Goal: Check status: Check status

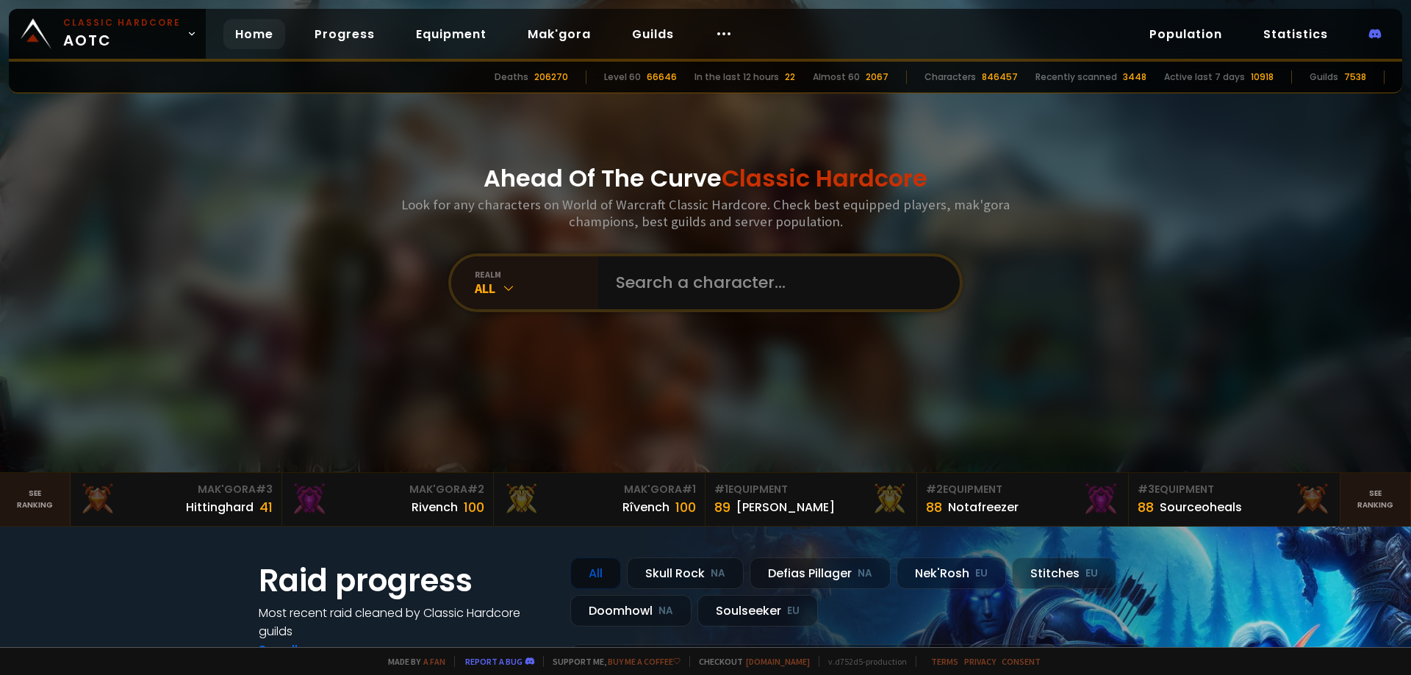
click at [504, 280] on div "All" at bounding box center [536, 288] width 123 height 17
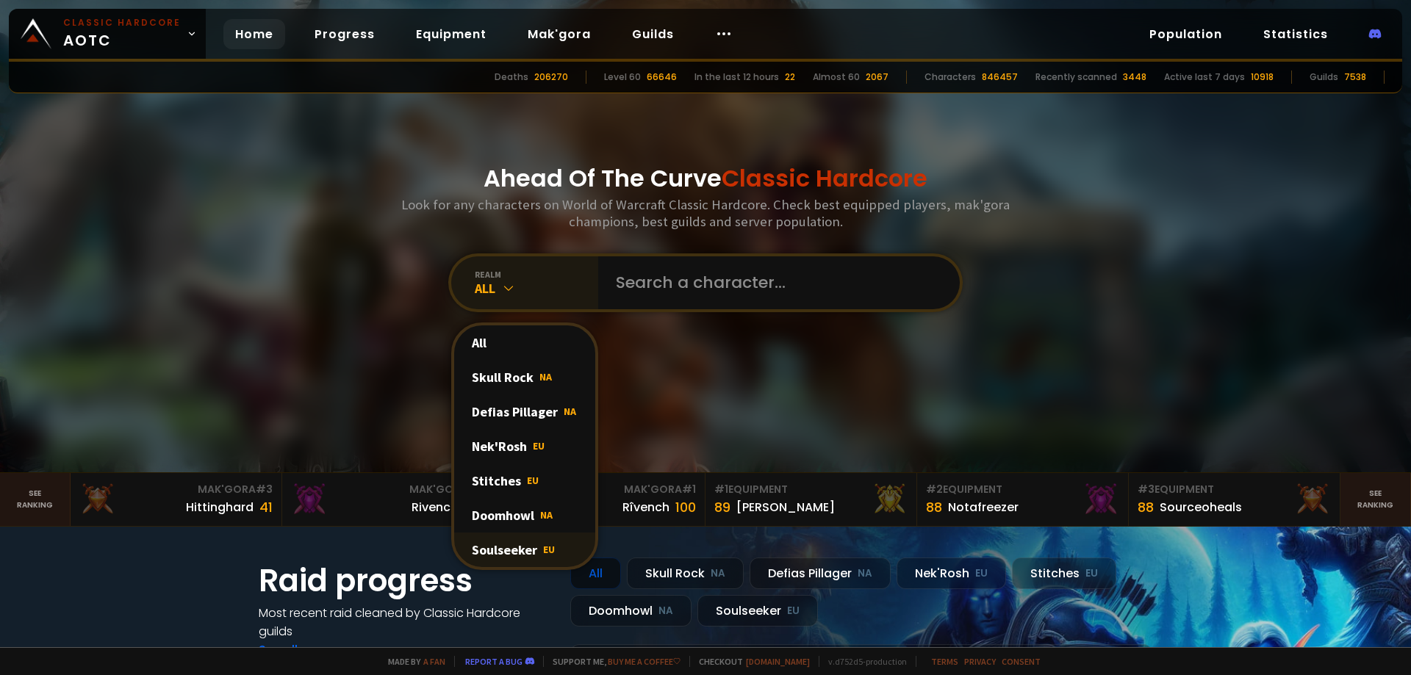
click at [491, 539] on div "Soulseeker EU" at bounding box center [524, 550] width 141 height 35
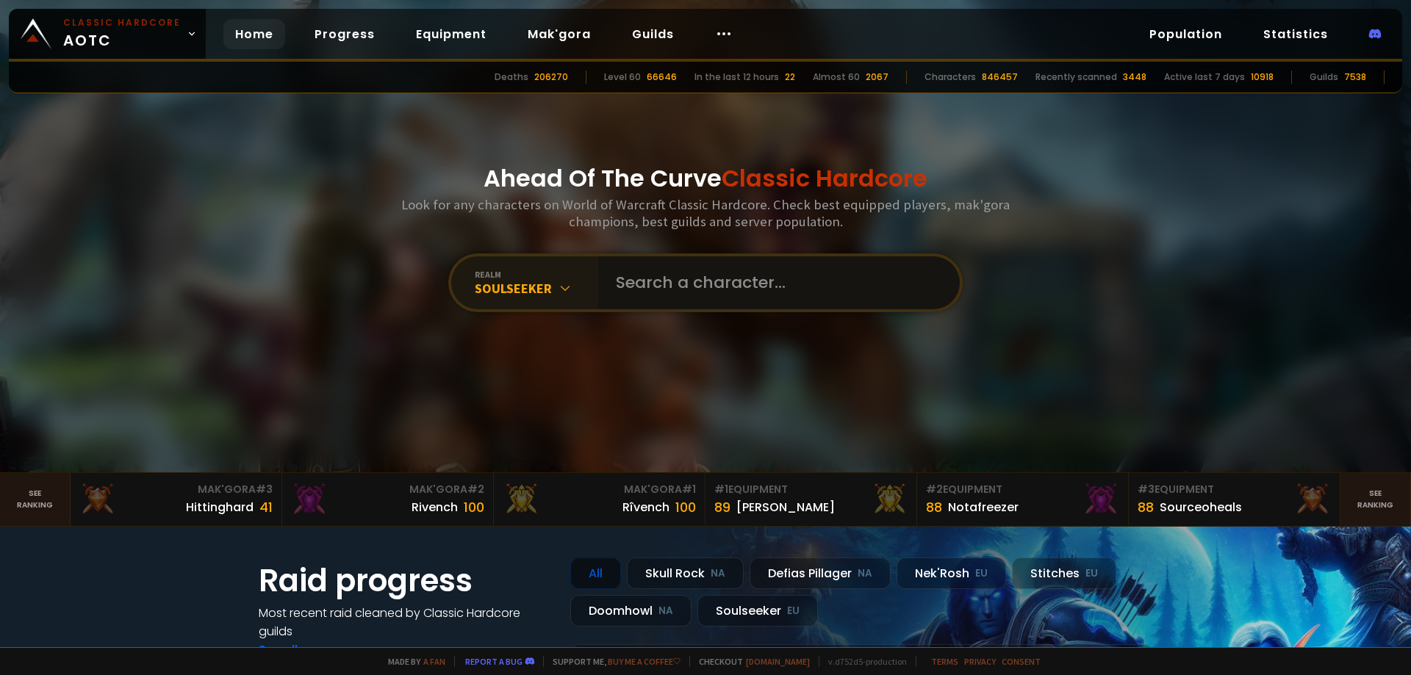
click at [654, 297] on input "text" at bounding box center [774, 282] width 335 height 53
type input "nywa"
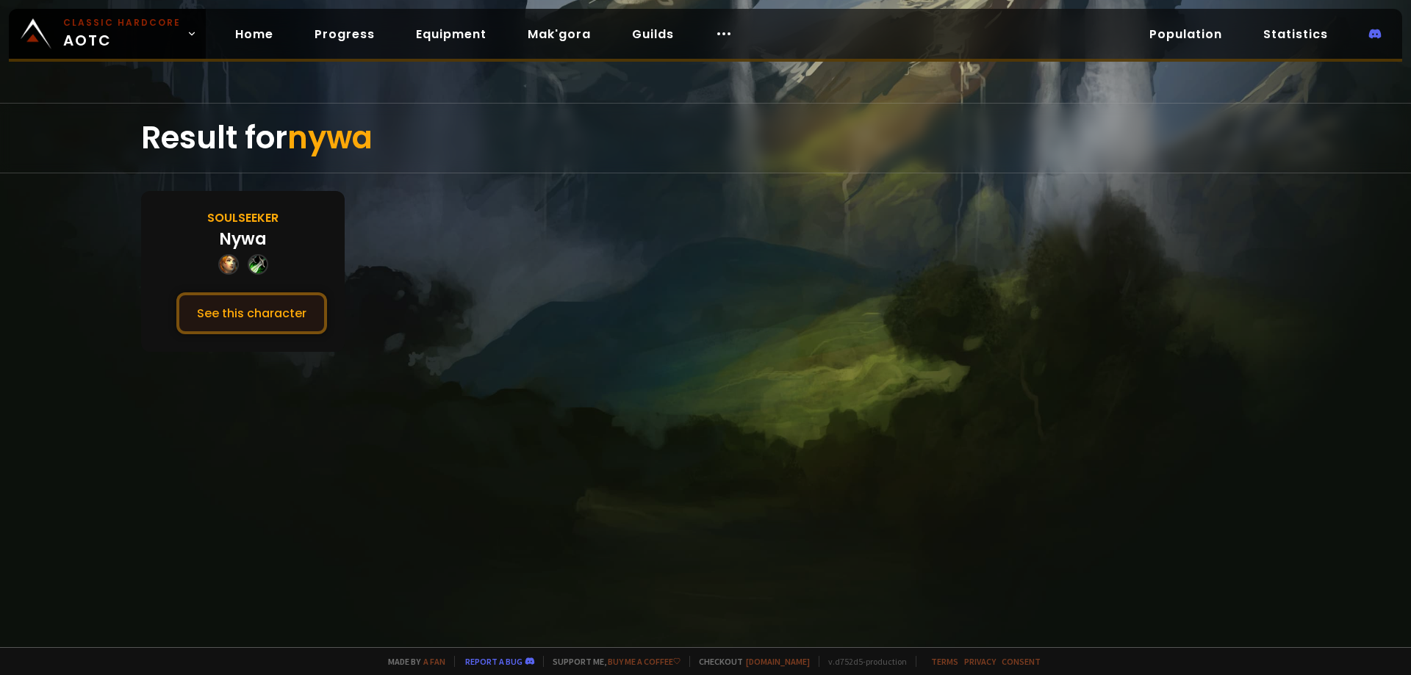
click at [301, 323] on button "See this character" at bounding box center [251, 313] width 151 height 42
drag, startPoint x: 345, startPoint y: 300, endPoint x: 384, endPoint y: 276, distance: 46.1
click at [384, 276] on section "Soulseeker Nywa See this character" at bounding box center [705, 271] width 1129 height 161
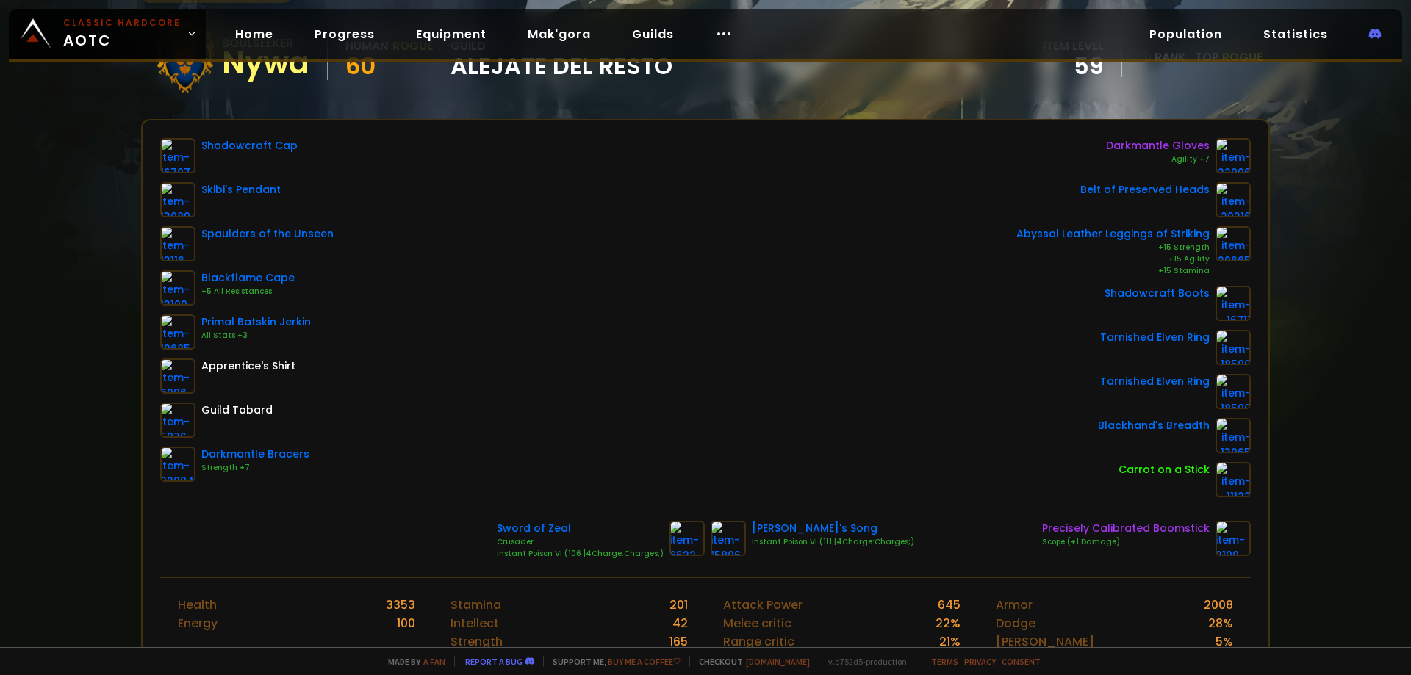
drag, startPoint x: 492, startPoint y: 337, endPoint x: 478, endPoint y: 378, distance: 43.7
